Goal: Task Accomplishment & Management: Manage account settings

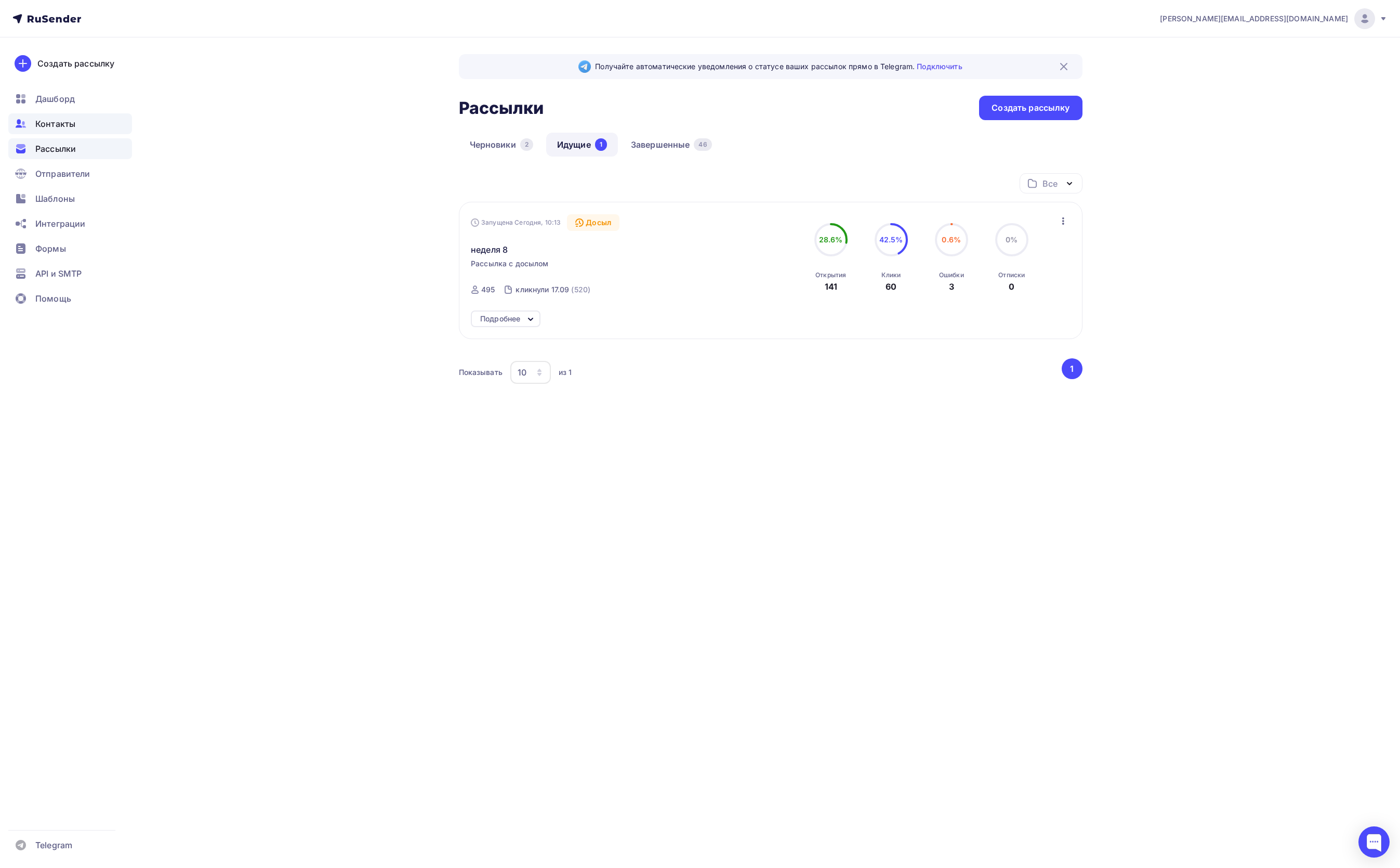
click at [56, 126] on span "Контакты" at bounding box center [55, 124] width 40 height 12
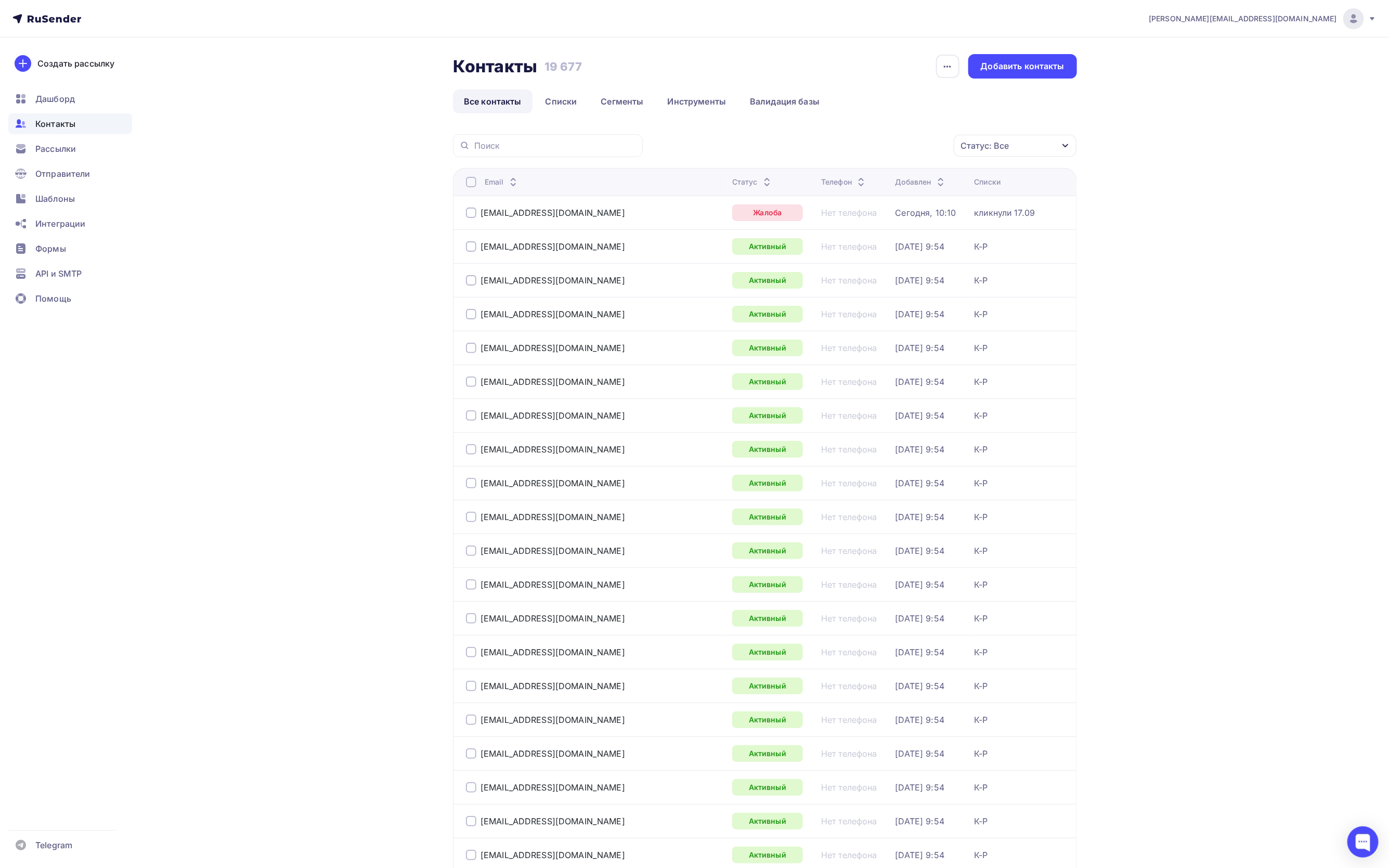
click at [1011, 145] on div "Статус: Все" at bounding box center [1015, 145] width 123 height 22
click at [908, 247] on div "Не существует" at bounding box center [976, 248] width 156 height 12
click at [901, 273] on div at bounding box center [903, 268] width 10 height 10
click at [902, 288] on div at bounding box center [903, 289] width 10 height 10
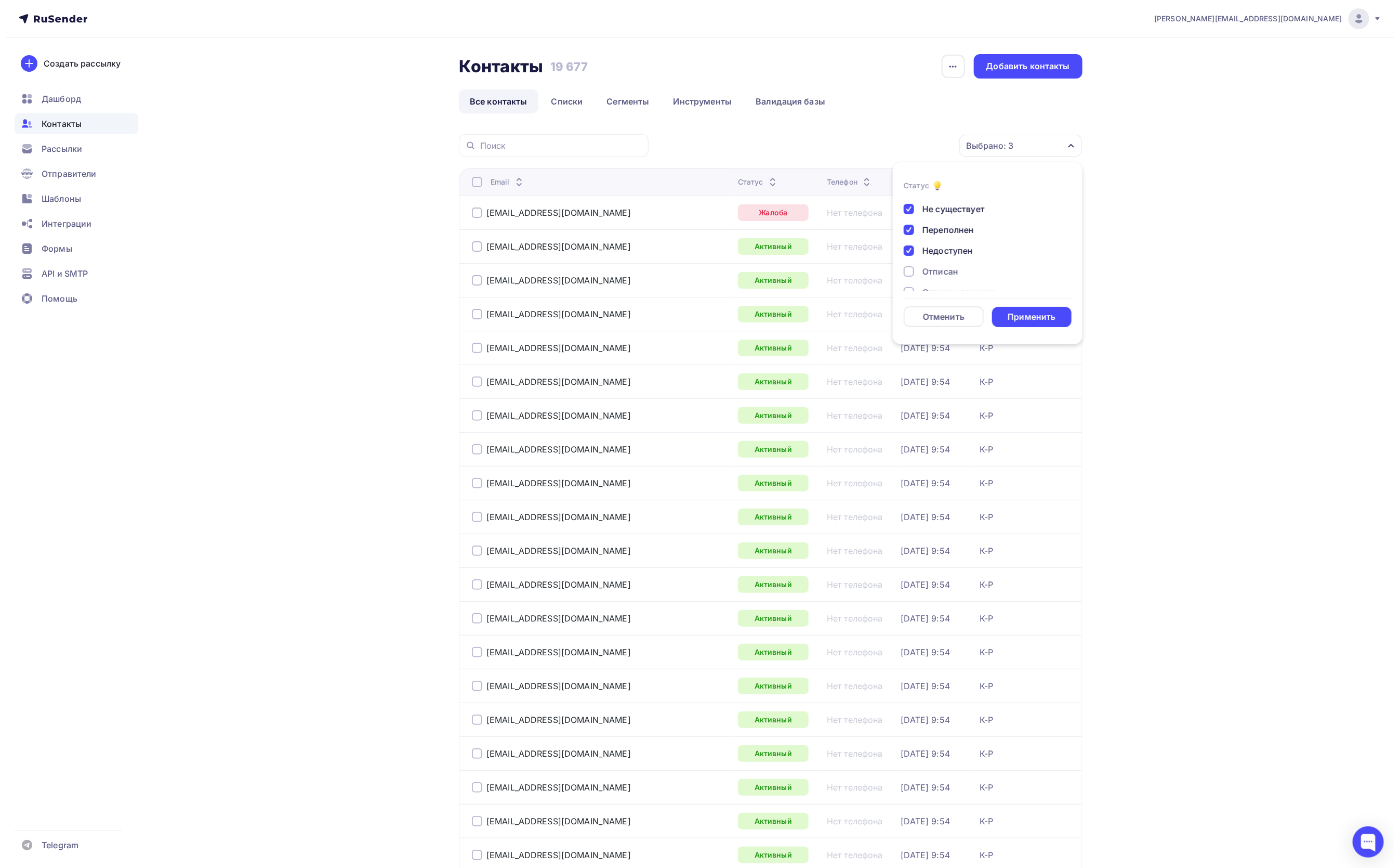
scroll to position [75, 0]
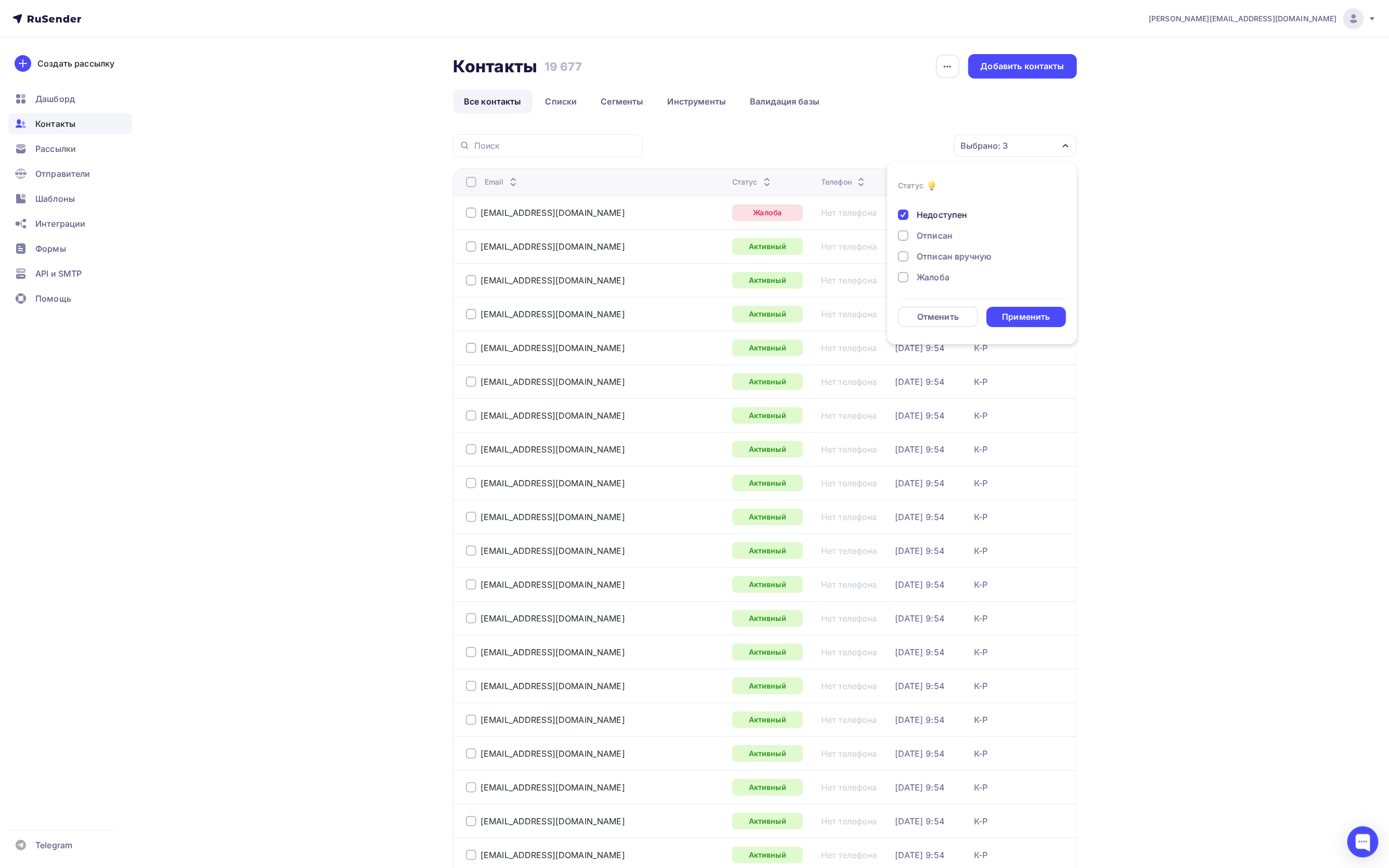
click at [899, 274] on div at bounding box center [903, 277] width 10 height 10
click at [901, 254] on div at bounding box center [903, 256] width 10 height 10
click at [904, 233] on div at bounding box center [903, 235] width 10 height 10
click at [1013, 314] on div "Применить" at bounding box center [1026, 317] width 48 height 12
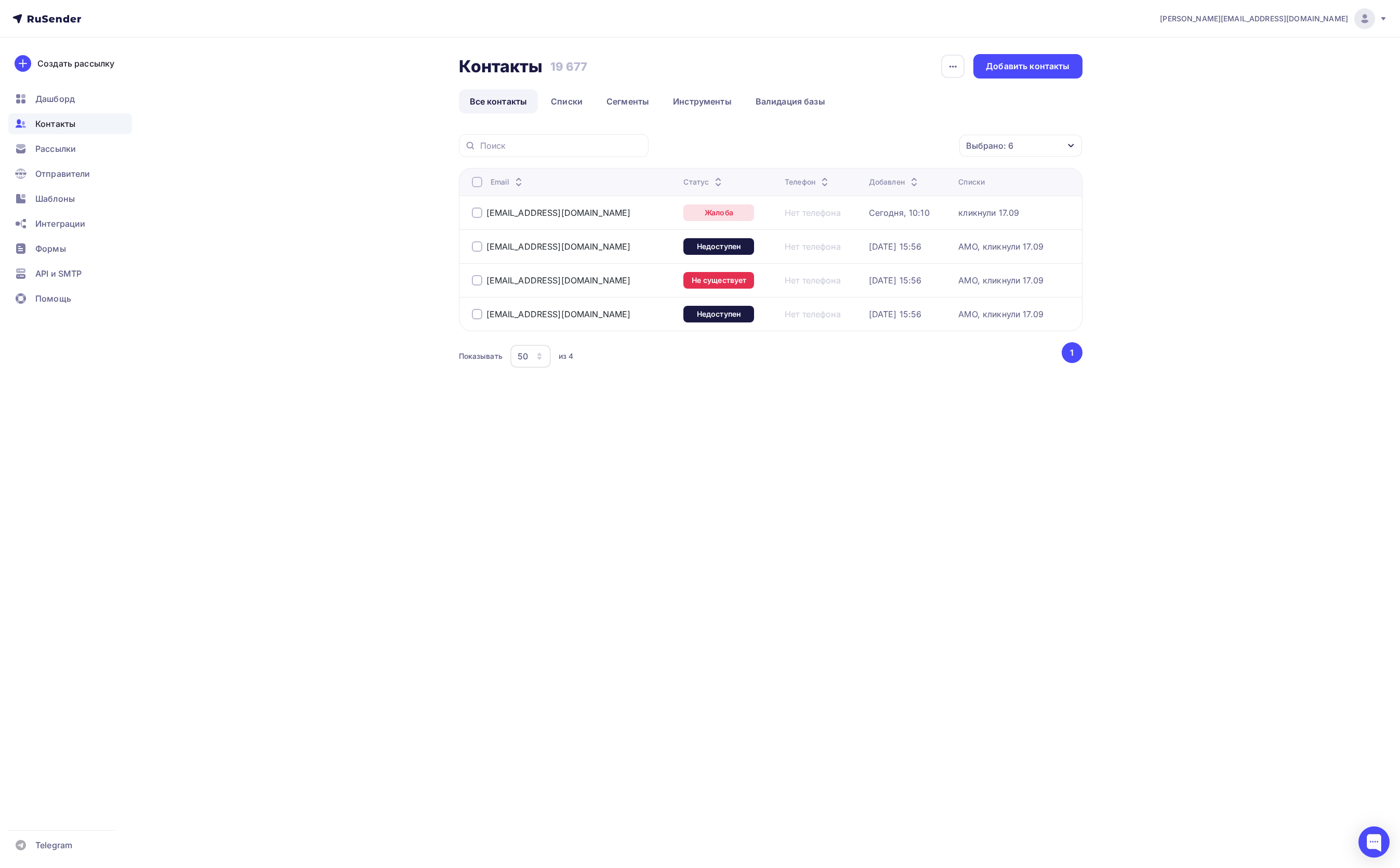
click at [479, 181] on div at bounding box center [477, 181] width 10 height 10
click at [916, 143] on div "Действие" at bounding box center [882, 146] width 137 height 20
click at [892, 228] on link "Удалить" at bounding box center [882, 218] width 125 height 21
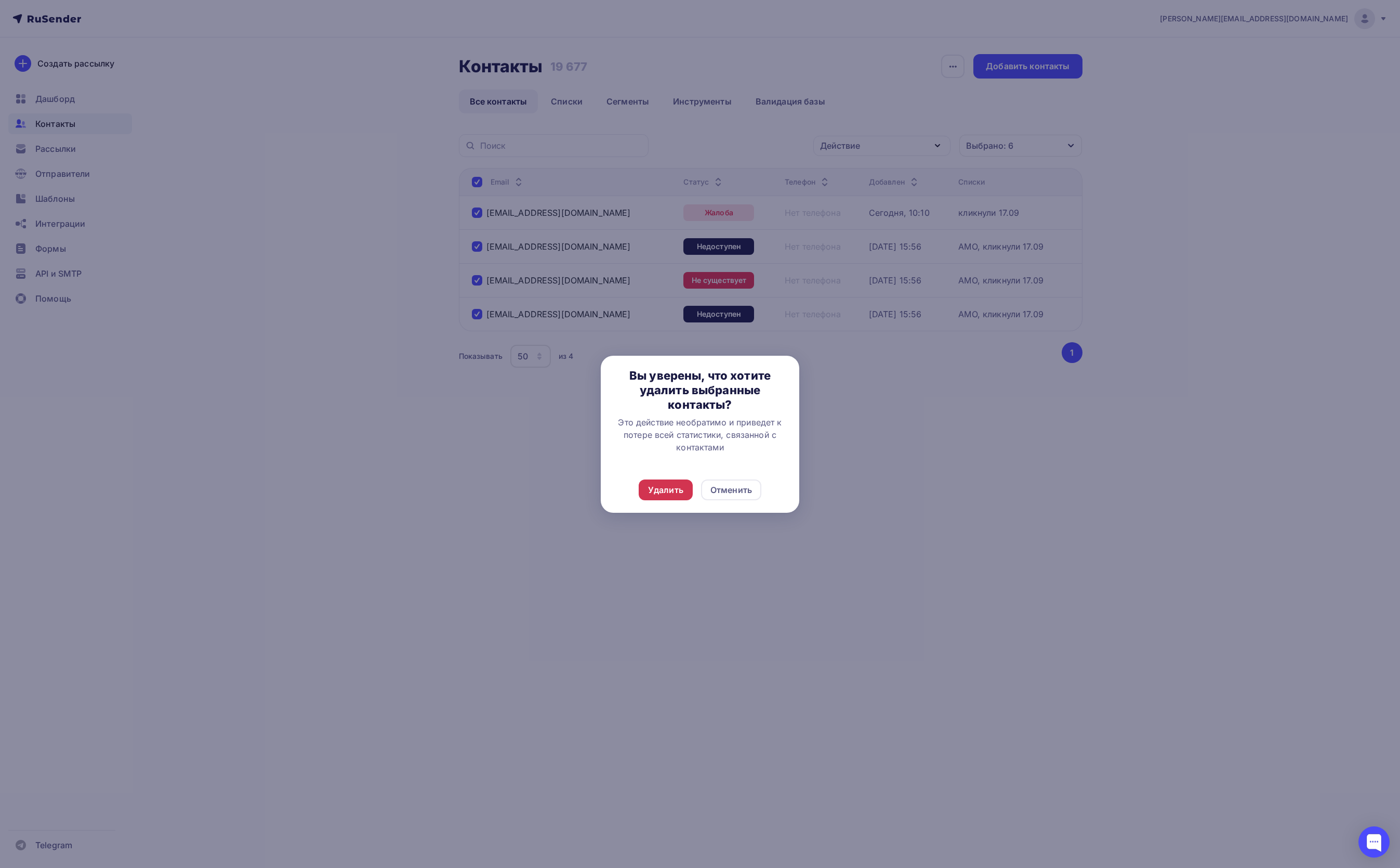
click at [672, 493] on div "Удалить" at bounding box center [665, 489] width 35 height 12
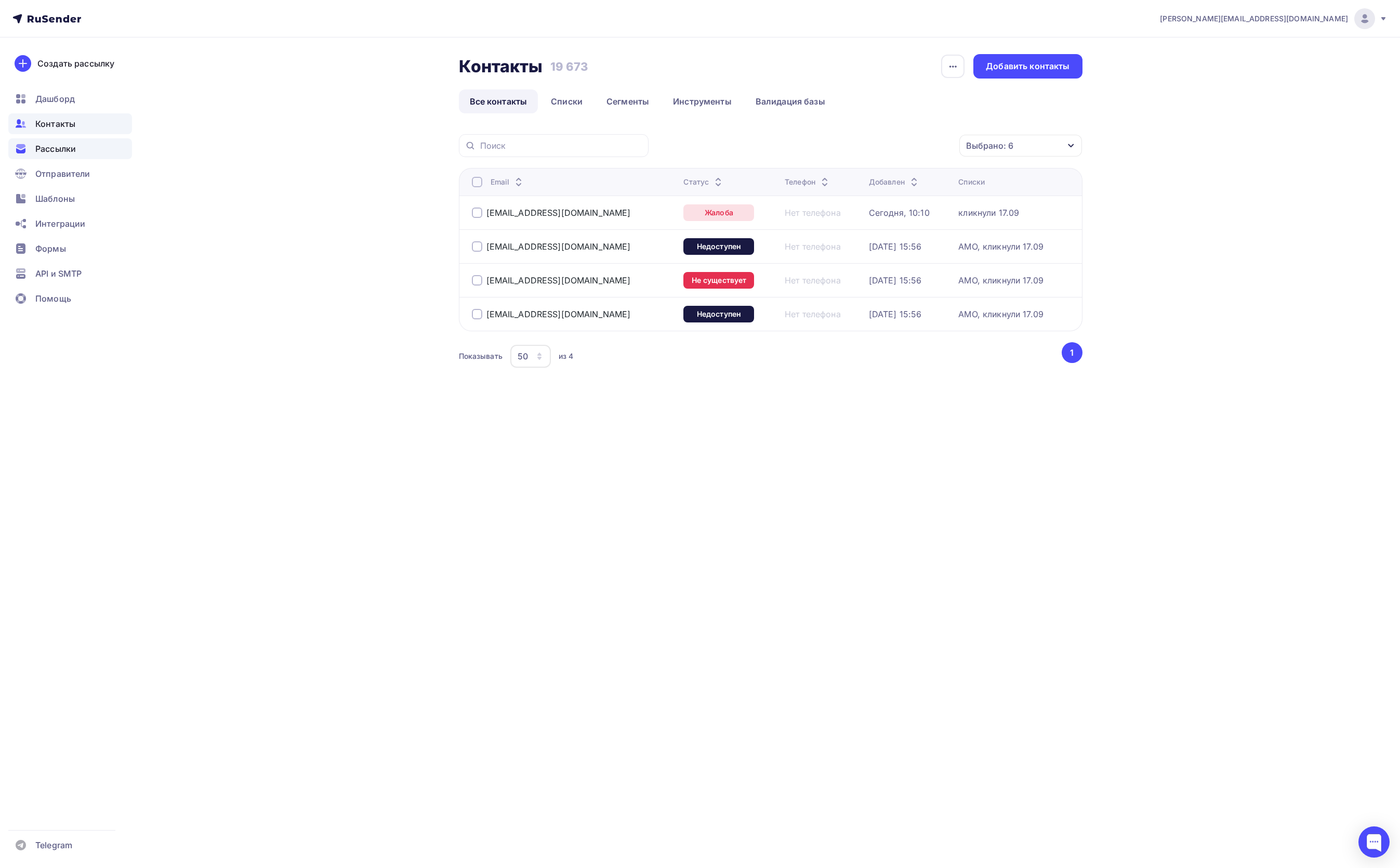
click at [57, 144] on span "Рассылки" at bounding box center [56, 149] width 41 height 12
